Goal: Information Seeking & Learning: Understand process/instructions

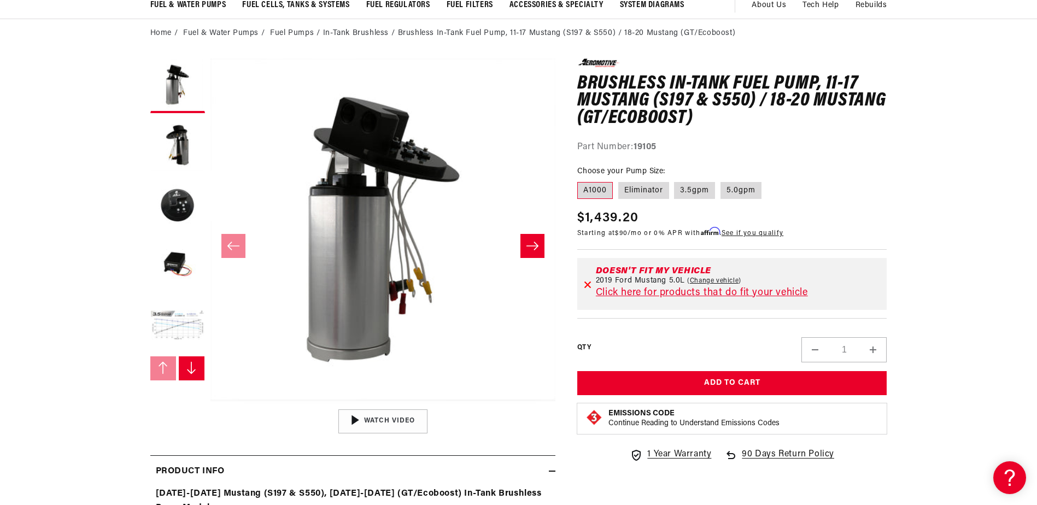
scroll to position [55, 0]
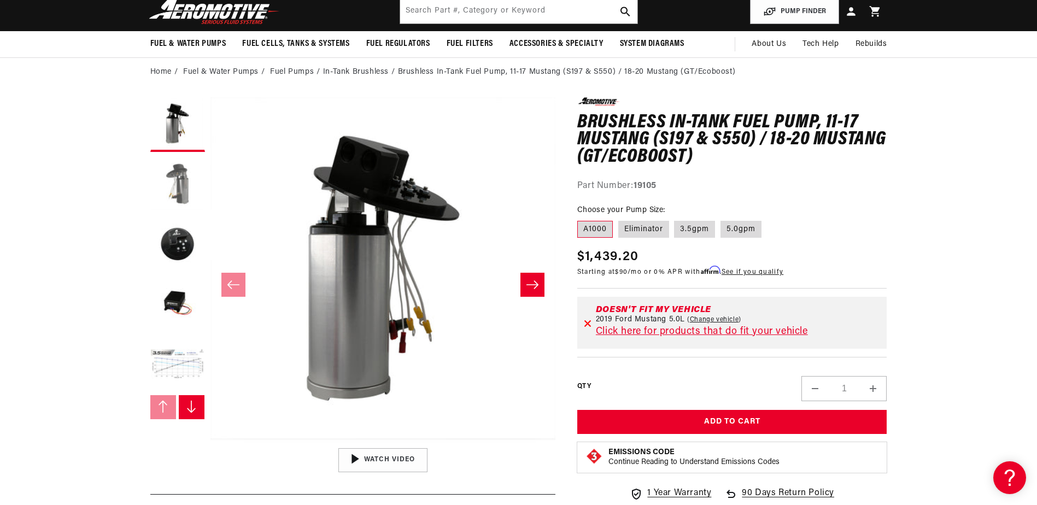
click at [191, 188] on button "Load image 2 in gallery view" at bounding box center [177, 185] width 55 height 55
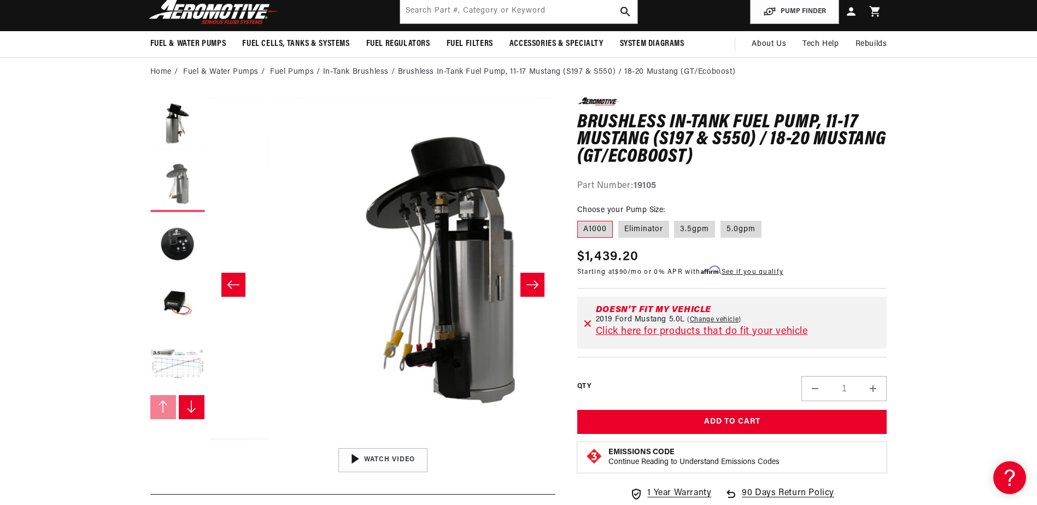
scroll to position [0, 345]
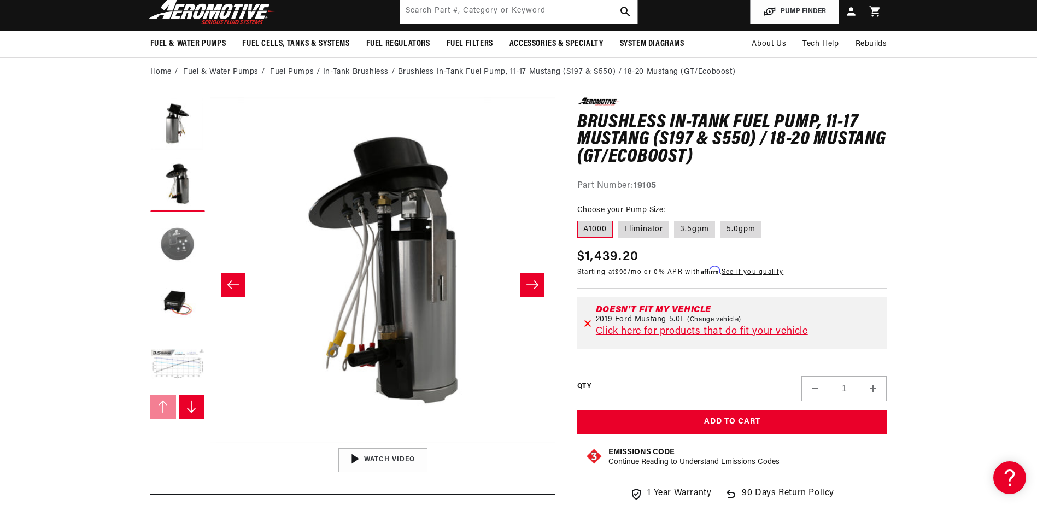
click at [177, 229] on button "Load image 3 in gallery view" at bounding box center [177, 245] width 55 height 55
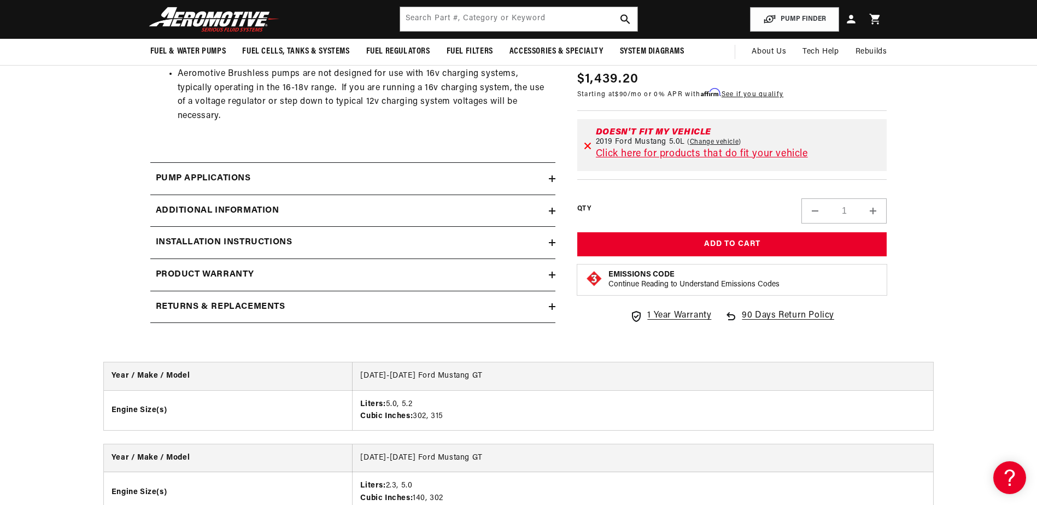
scroll to position [1094, 0]
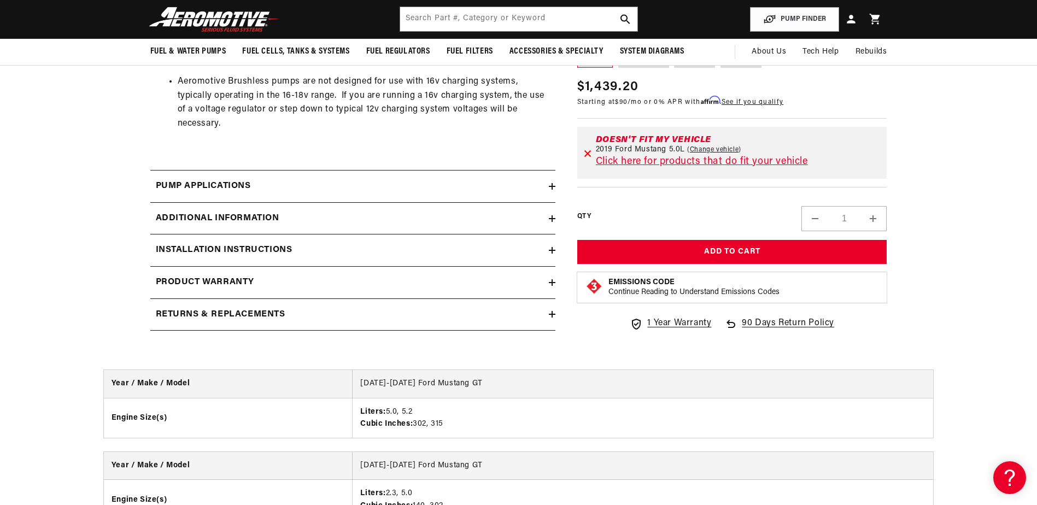
click at [306, 241] on summary "Installation Instructions" at bounding box center [352, 251] width 405 height 32
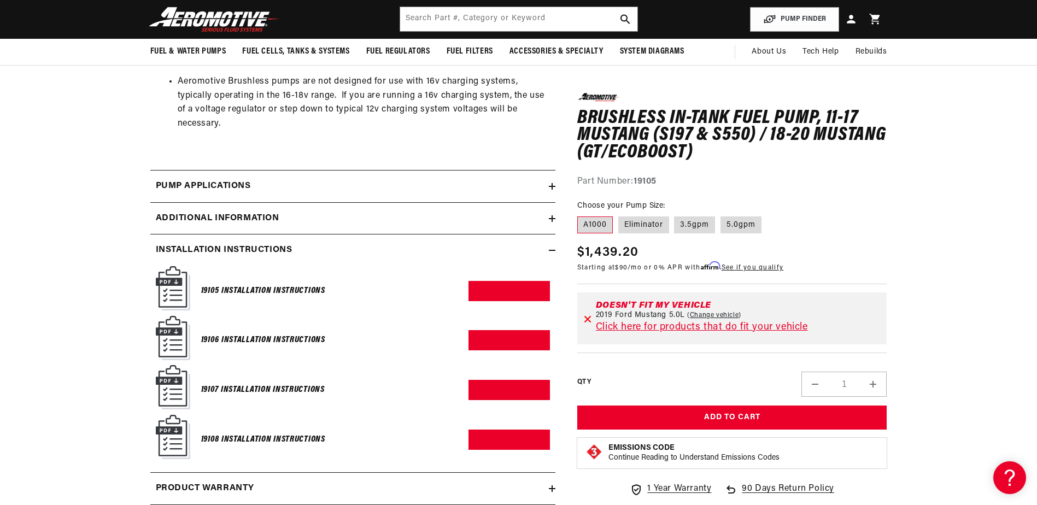
scroll to position [0, 0]
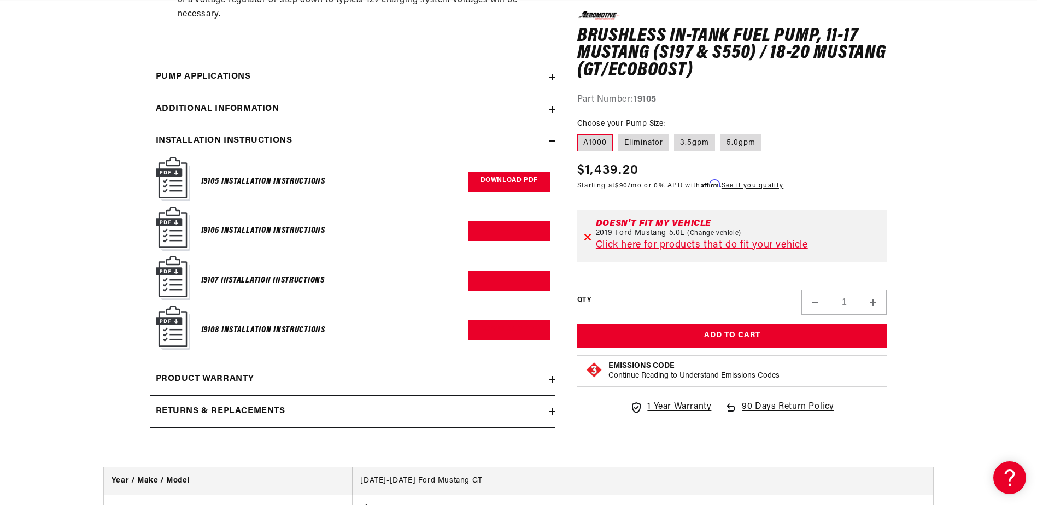
click at [482, 179] on link "Download PDF" at bounding box center [509, 182] width 81 height 20
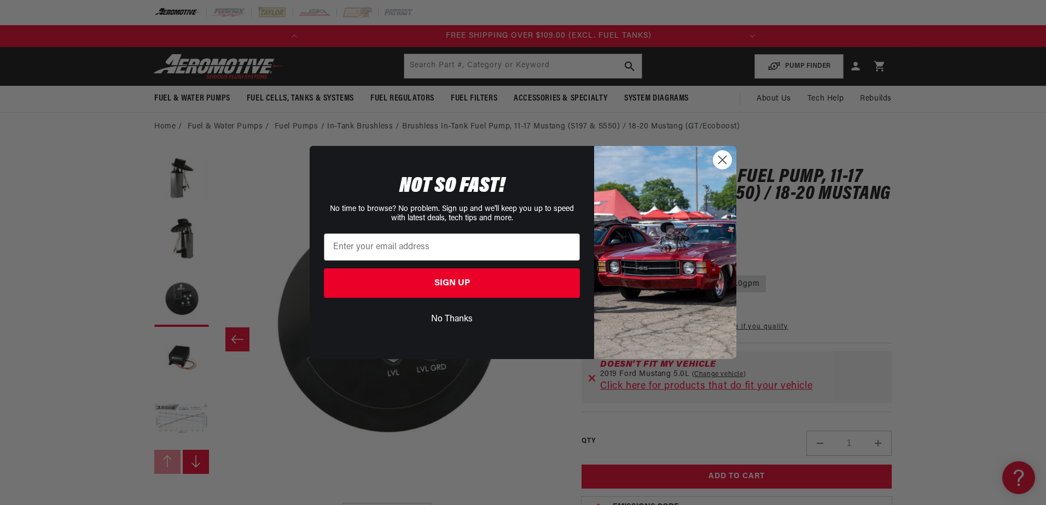
scroll to position [0, 340]
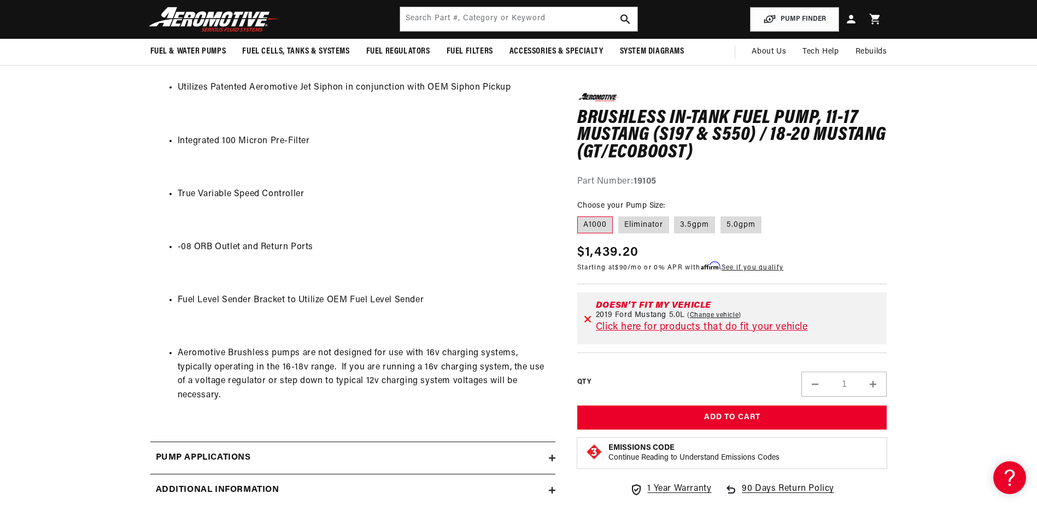
scroll to position [820, 0]
click at [655, 218] on label "Eliminator" at bounding box center [644, 225] width 51 height 18
click at [619, 214] on input "Eliminator" at bounding box center [619, 214] width 1 height 1
radio input "true"
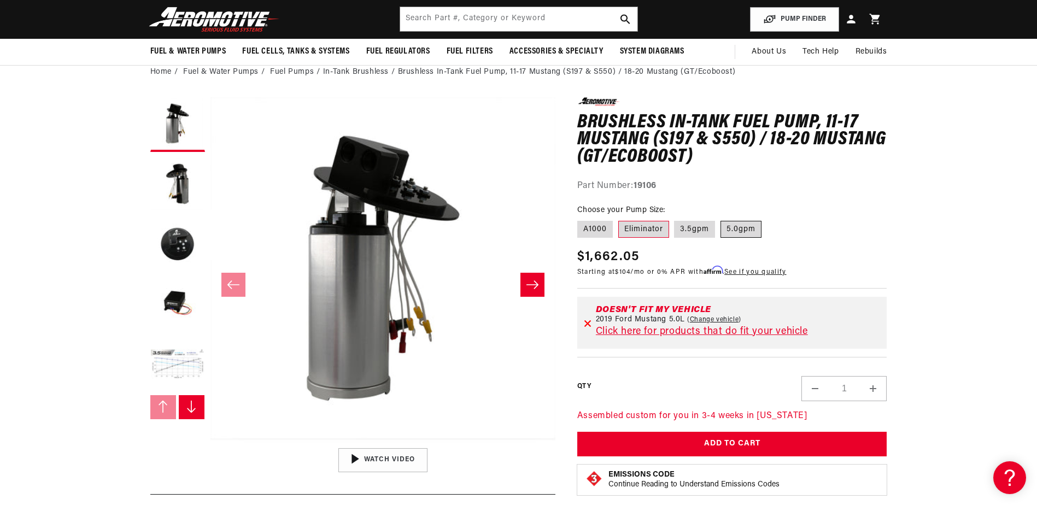
click at [733, 232] on label "5.0gpm" at bounding box center [741, 230] width 41 height 18
click at [721, 219] on input "5.0gpm" at bounding box center [721, 219] width 1 height 1
radio input "true"
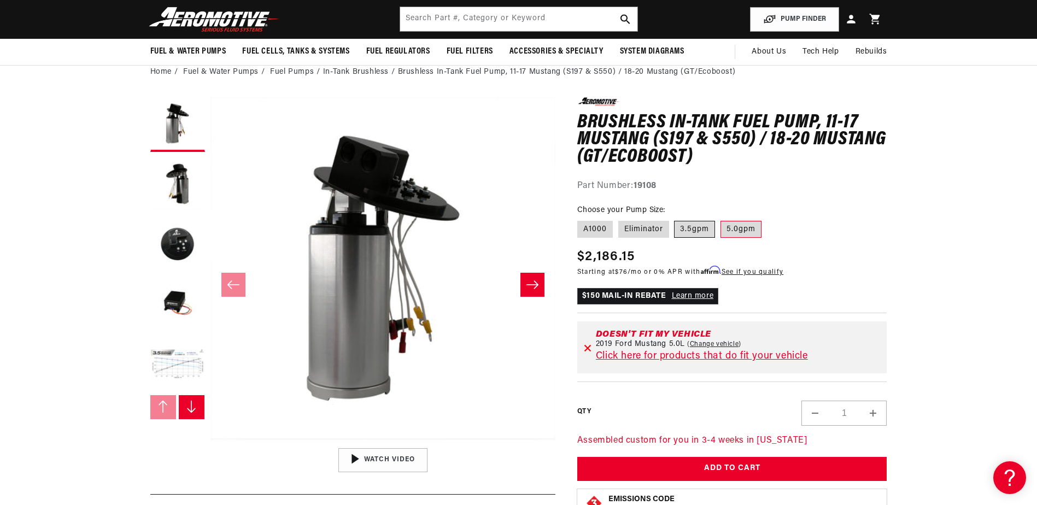
click at [700, 225] on label "3.5gpm" at bounding box center [694, 230] width 41 height 18
click at [675, 219] on input "3.5gpm" at bounding box center [675, 219] width 1 height 1
radio input "true"
click at [650, 236] on label "Eliminator" at bounding box center [644, 230] width 51 height 18
click at [619, 219] on input "Eliminator" at bounding box center [619, 219] width 1 height 1
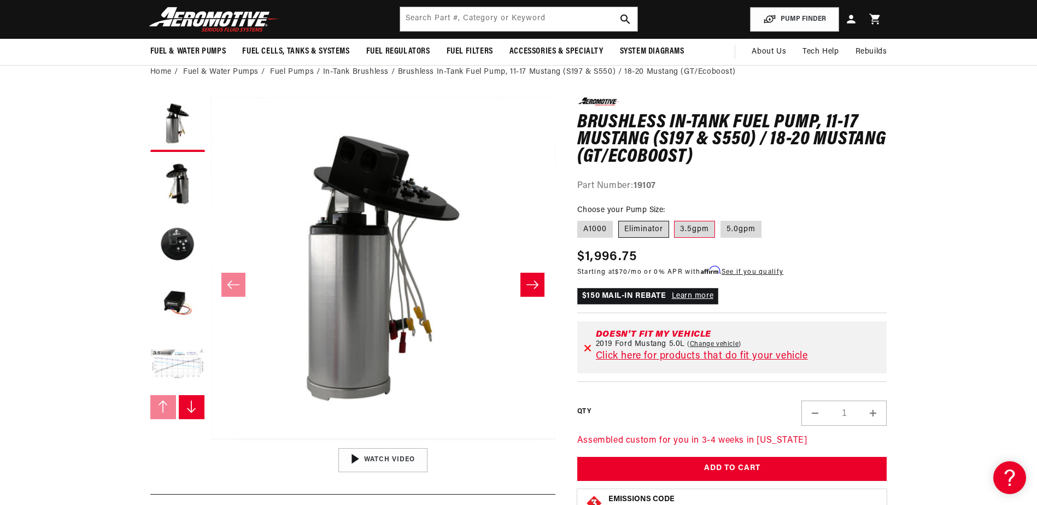
radio input "true"
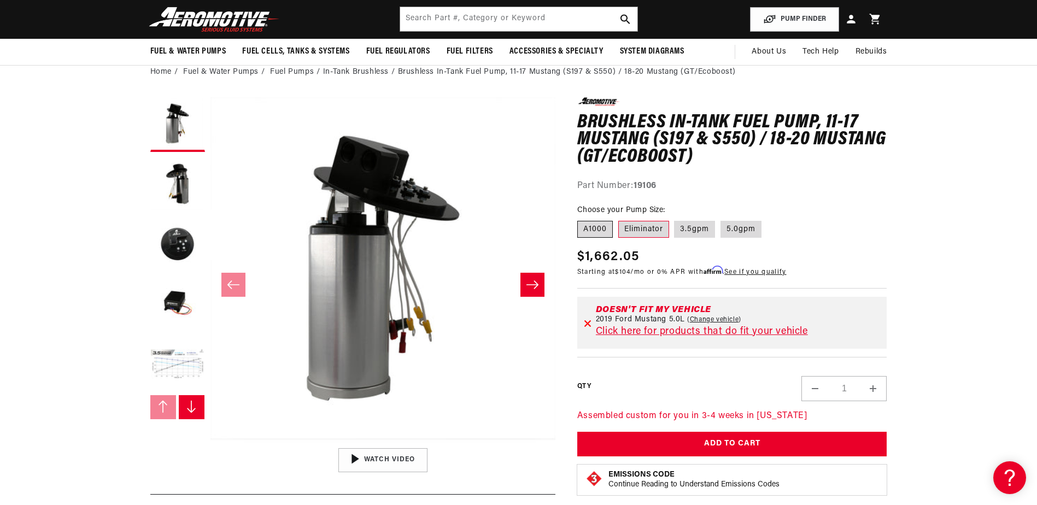
click at [604, 230] on label "A1000" at bounding box center [596, 230] width 36 height 18
drag, startPoint x: 604, startPoint y: 230, endPoint x: 800, endPoint y: 188, distance: 200.4
click at [800, 188] on div "Part Number: 19106" at bounding box center [733, 186] width 310 height 14
click at [186, 247] on button "Load image 3 in gallery view" at bounding box center [177, 245] width 55 height 55
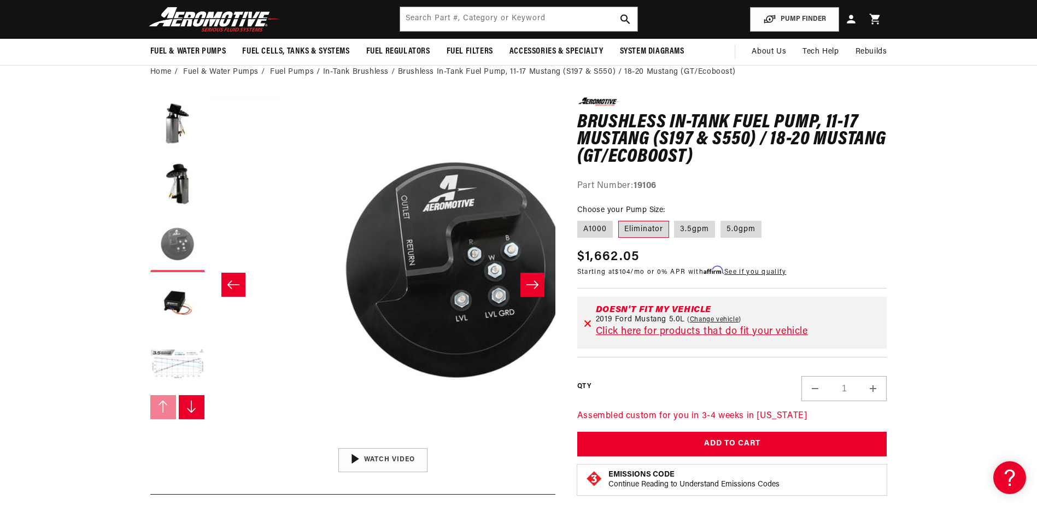
scroll to position [0, 691]
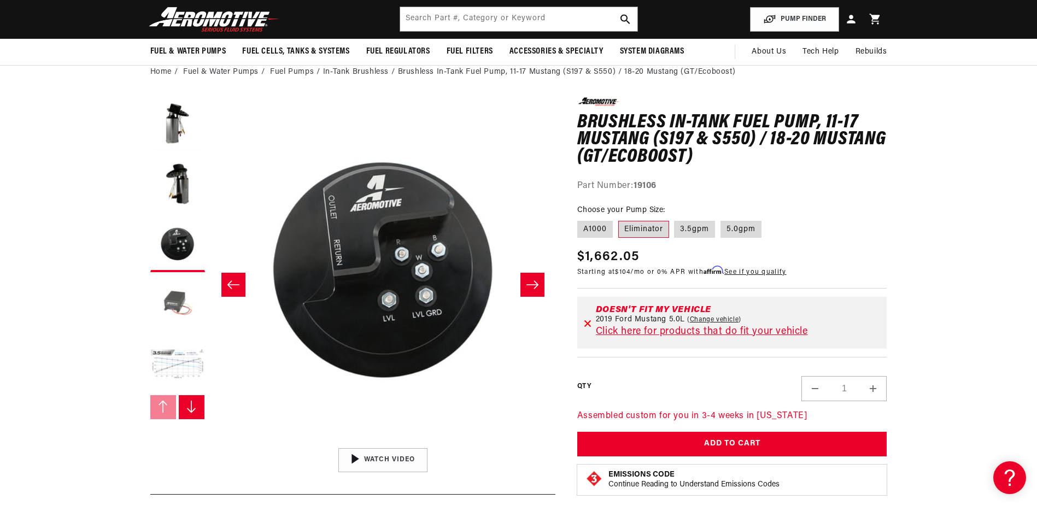
click at [168, 308] on button "Load image 4 in gallery view" at bounding box center [177, 305] width 55 height 55
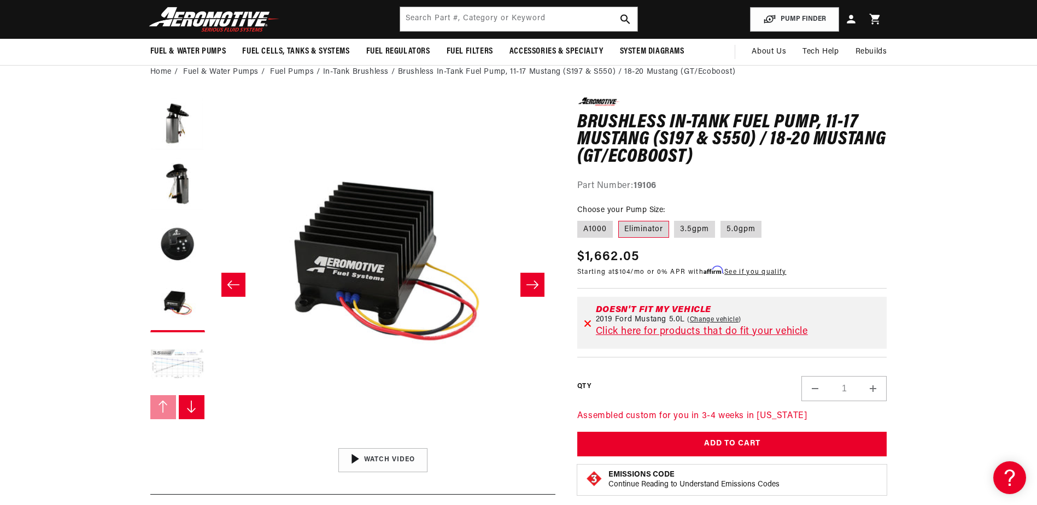
scroll to position [0, 35]
click at [176, 352] on button "Load image 5 in gallery view" at bounding box center [177, 365] width 55 height 55
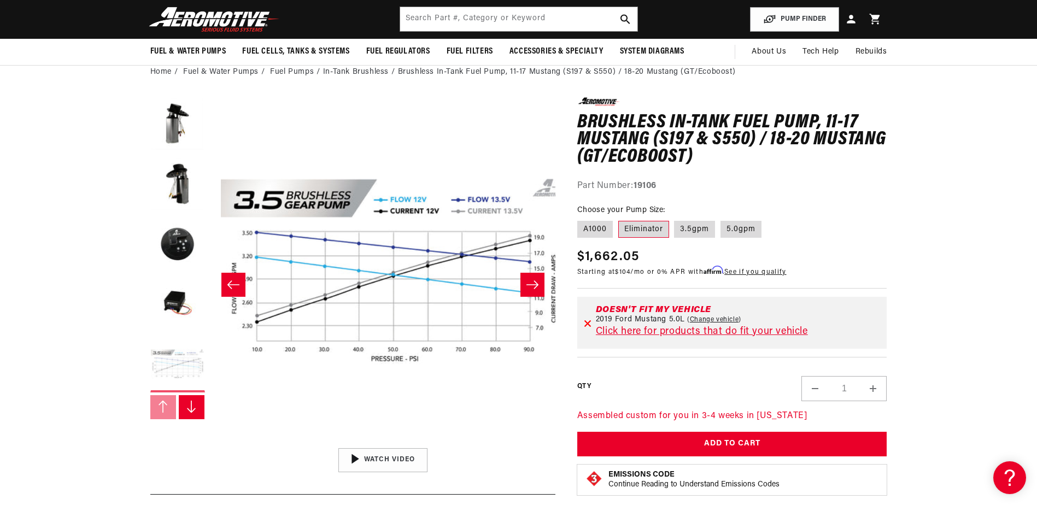
scroll to position [0, 1381]
